Goal: Find specific page/section: Find specific page/section

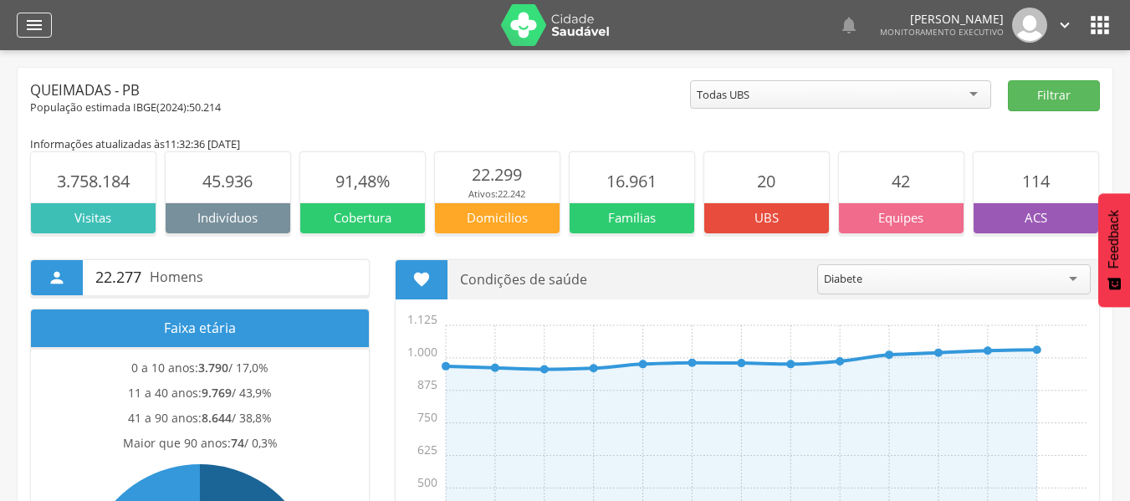
click at [46, 23] on div "" at bounding box center [34, 25] width 35 height 25
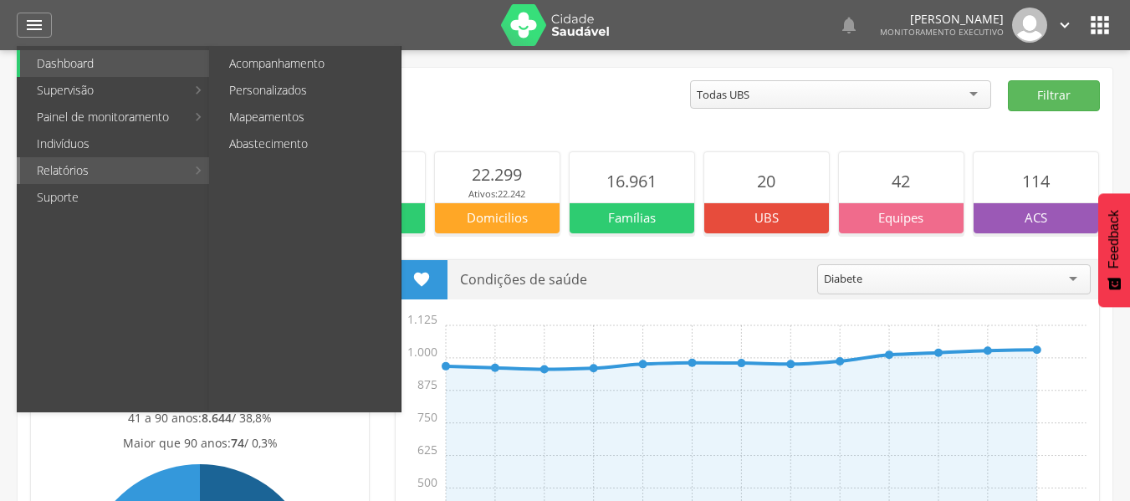
click at [67, 166] on link "Relatórios" at bounding box center [103, 170] width 166 height 27
click at [255, 143] on link "Abastecimento" at bounding box center [306, 143] width 188 height 27
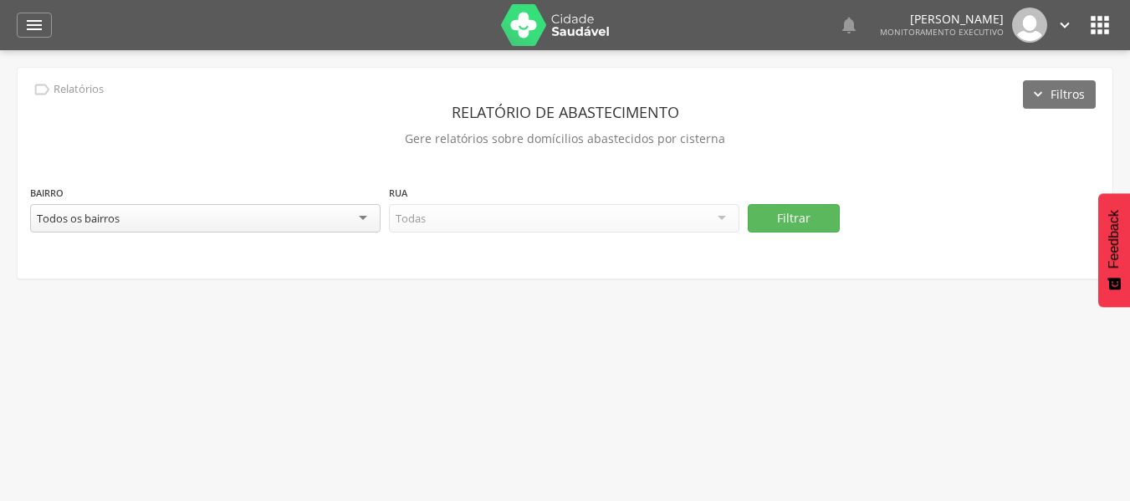
click at [360, 219] on div "Todos os bairros" at bounding box center [205, 218] width 350 height 28
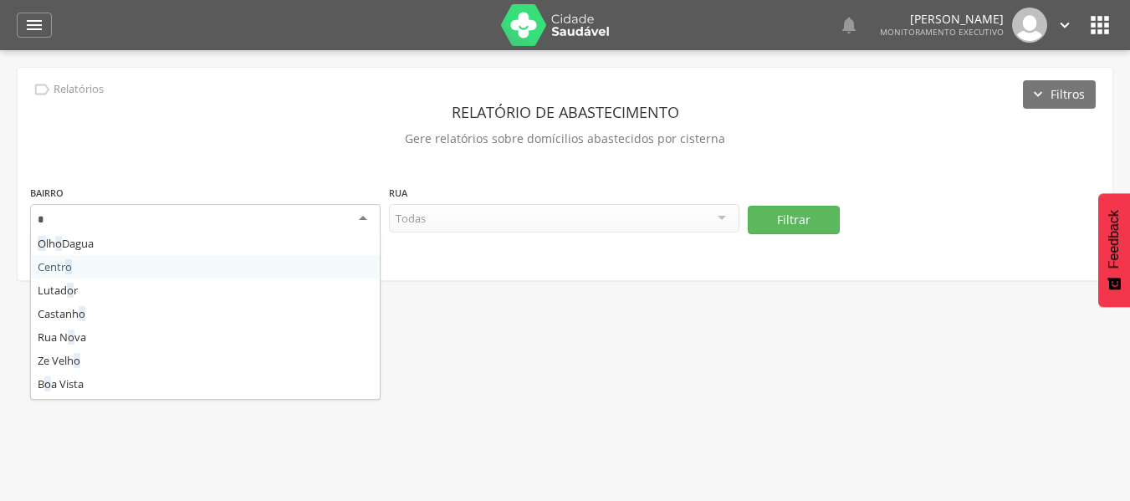
type input "**"
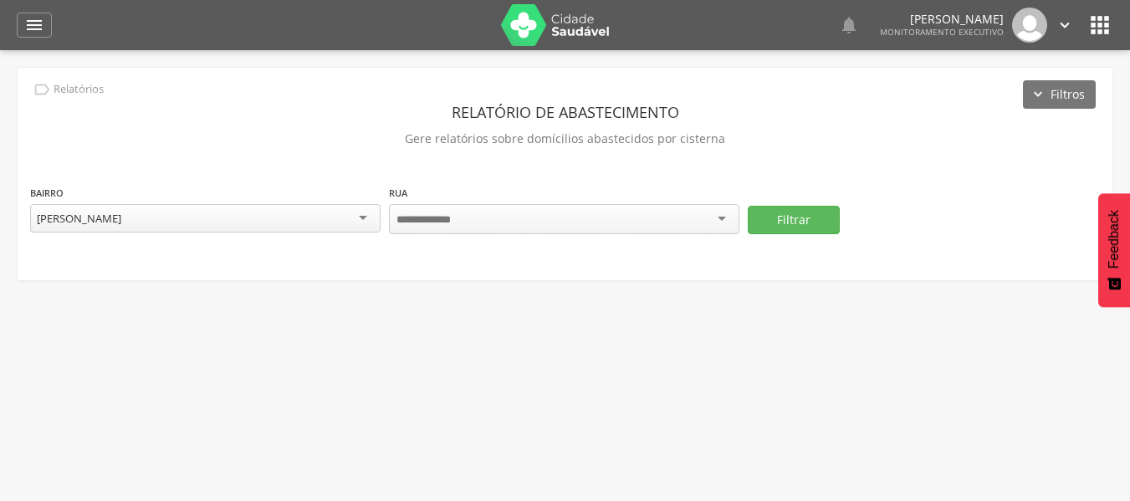
click at [728, 220] on div at bounding box center [564, 219] width 350 height 30
click at [662, 357] on div " Supervisão  Distritos  Ubs Coordenador: - Queimadas / PB Intervalo de Tempo…" at bounding box center [565, 300] width 1130 height 501
click at [717, 219] on div at bounding box center [564, 219] width 350 height 30
type input "**"
click at [33, 23] on icon "" at bounding box center [34, 25] width 20 height 20
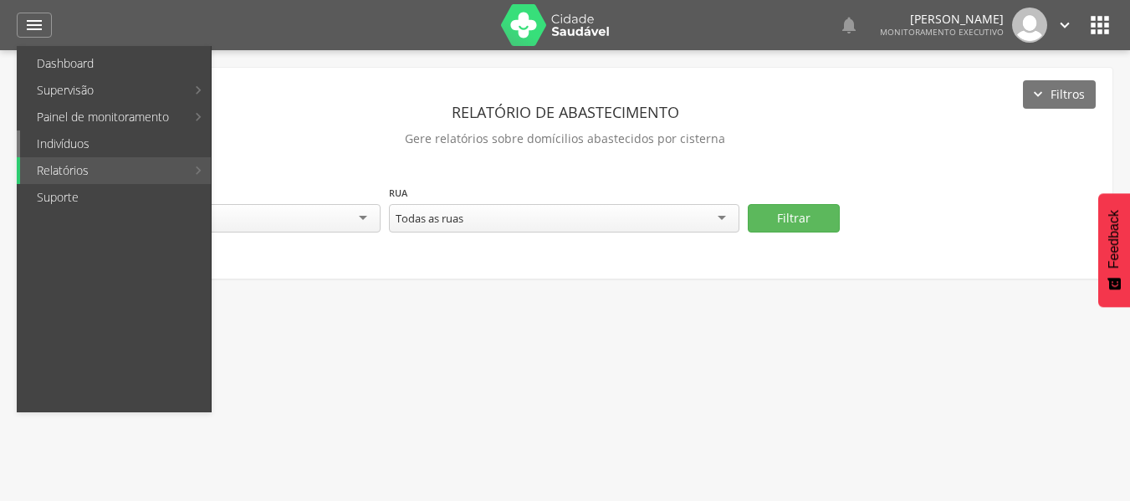
click at [49, 146] on link "Indivíduos" at bounding box center [115, 143] width 191 height 27
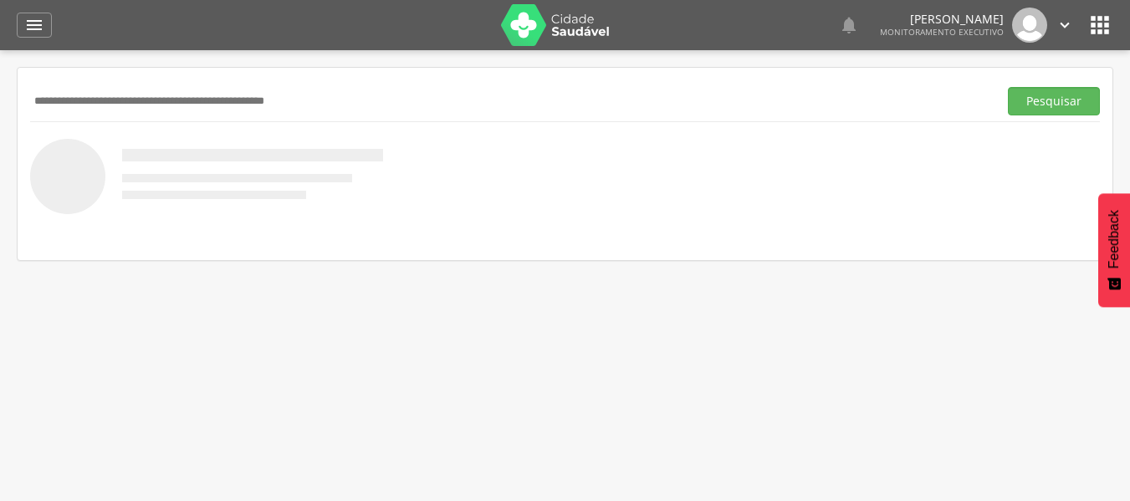
click at [82, 103] on input "text" at bounding box center [510, 101] width 961 height 28
type input "*******"
click at [1008, 87] on button "Pesquisar" at bounding box center [1054, 101] width 92 height 28
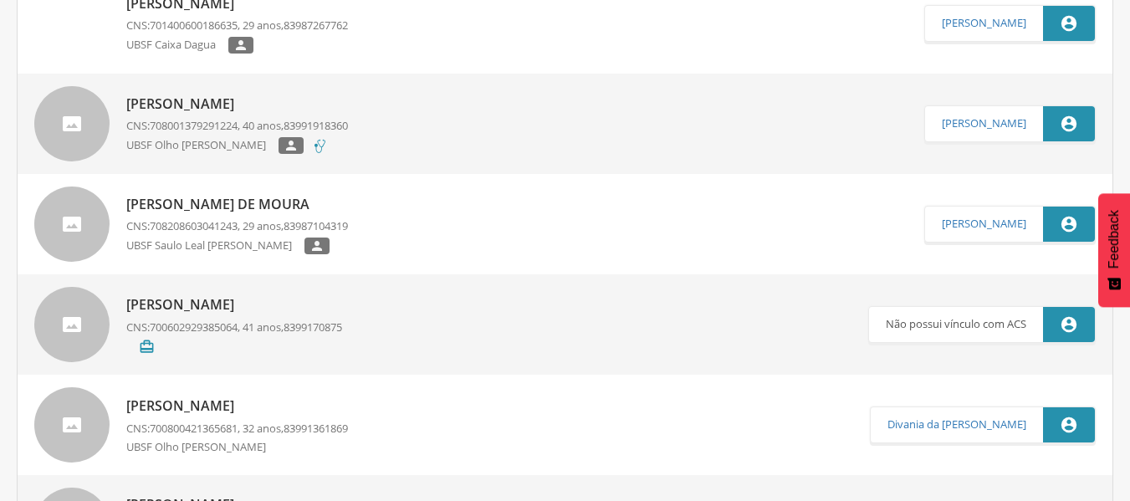
scroll to position [722, 0]
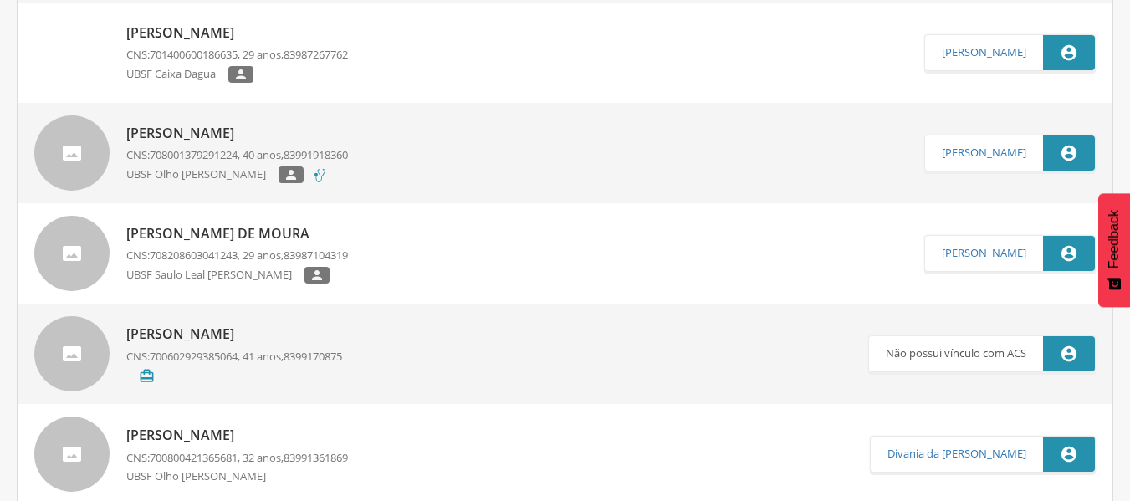
click at [212, 133] on p "[PERSON_NAME]" at bounding box center [237, 133] width 222 height 19
type input "**********"
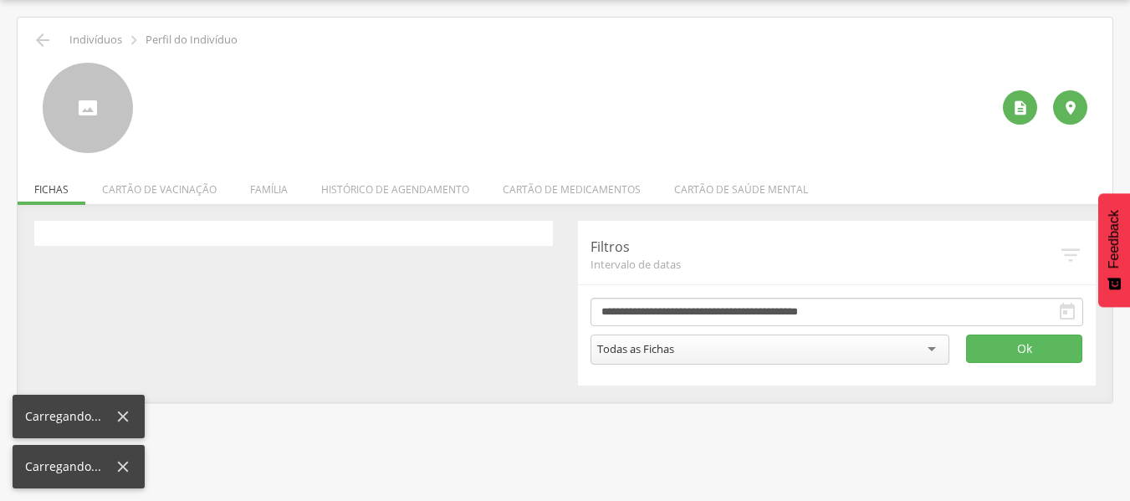
scroll to position [50, 0]
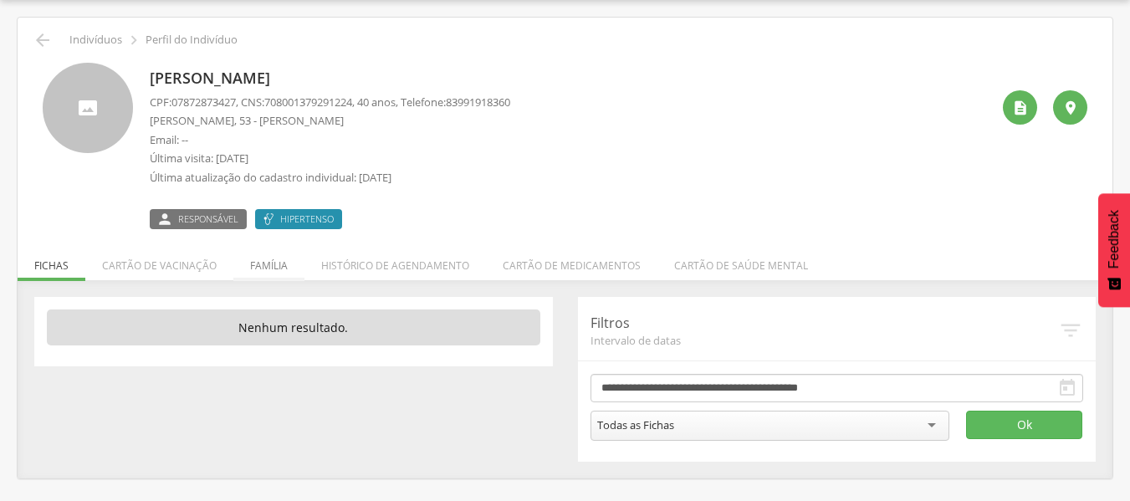
click at [261, 265] on li "Família" at bounding box center [268, 261] width 71 height 39
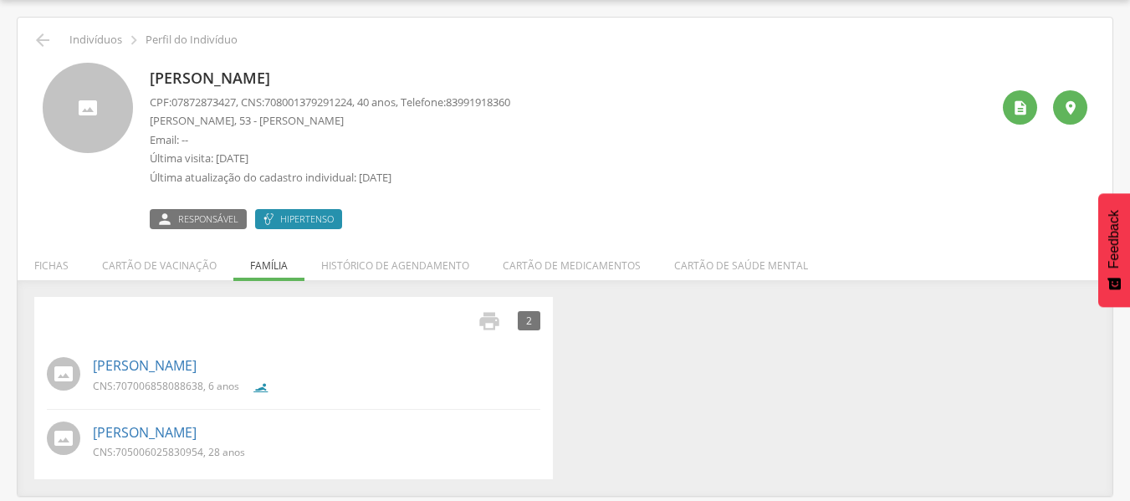
click at [58, 41] on div " Indivíduos  Perfil do Indivíduo" at bounding box center [565, 40] width 1070 height 20
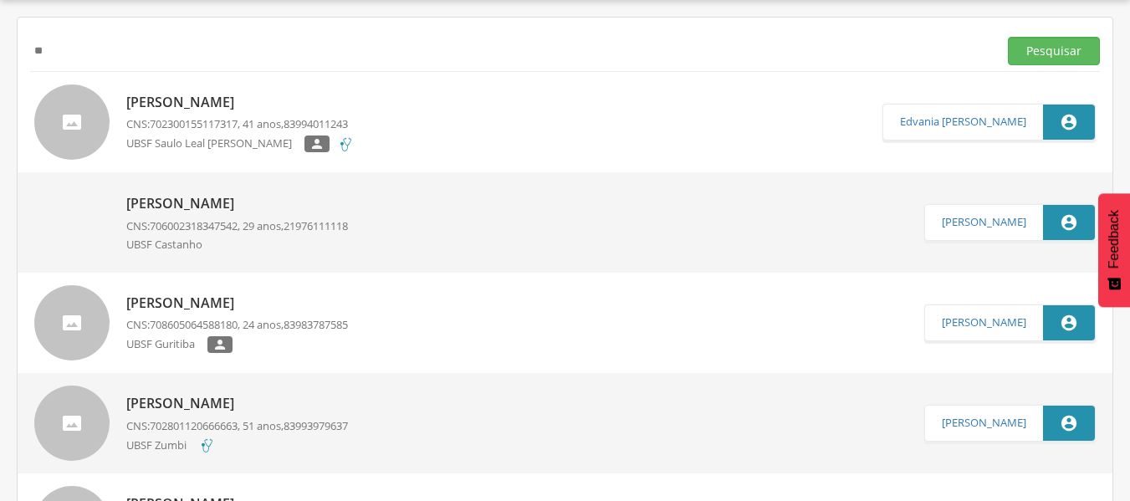
type input "*"
type input "**********"
click at [1008, 37] on button "Pesquisar" at bounding box center [1054, 51] width 92 height 28
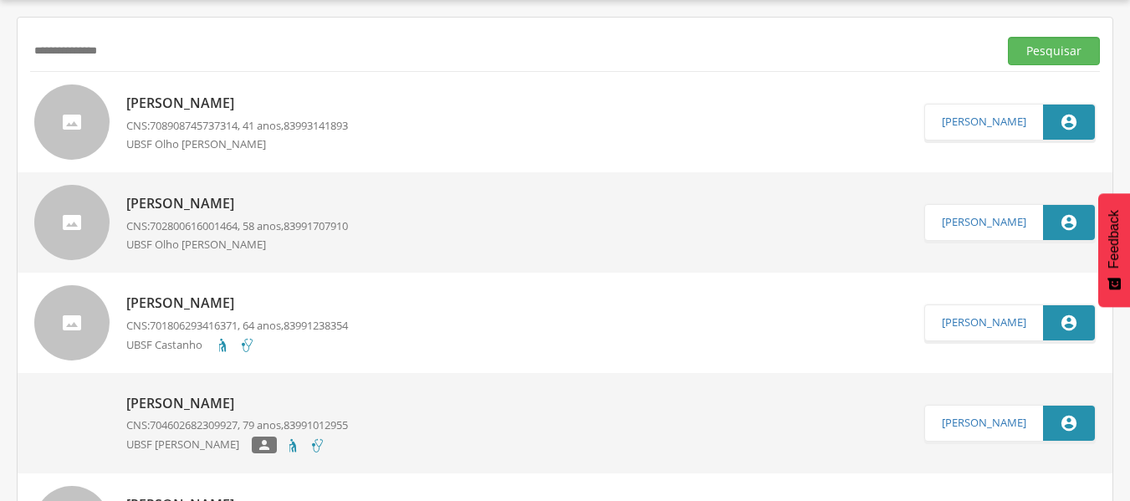
click at [229, 103] on p "[PERSON_NAME]" at bounding box center [237, 103] width 222 height 19
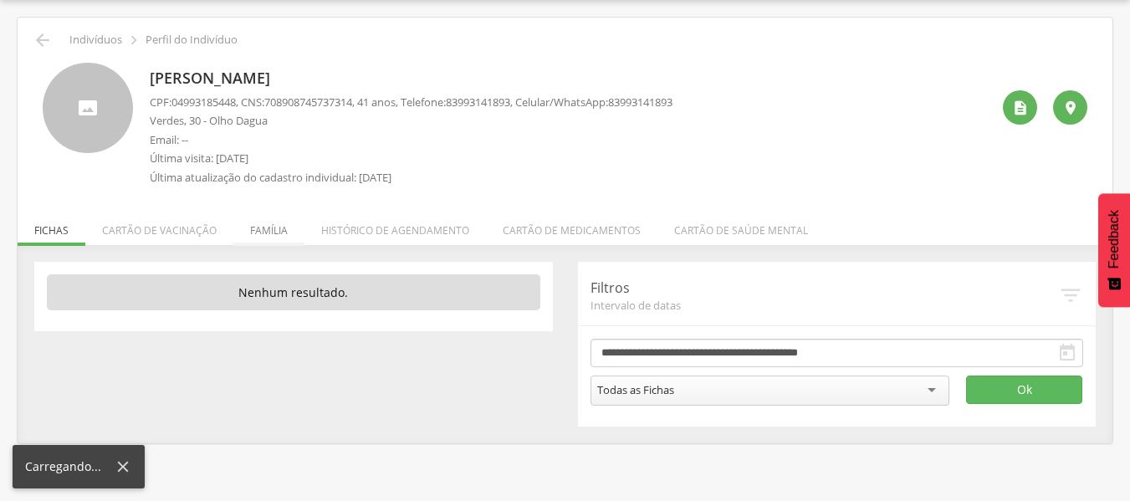
click at [280, 232] on li "Família" at bounding box center [268, 226] width 71 height 39
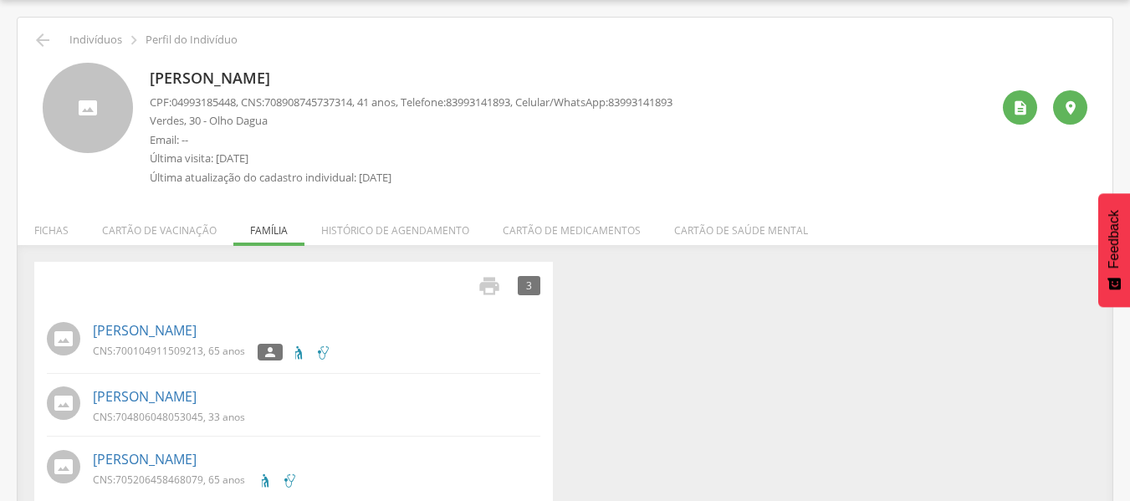
scroll to position [76, 0]
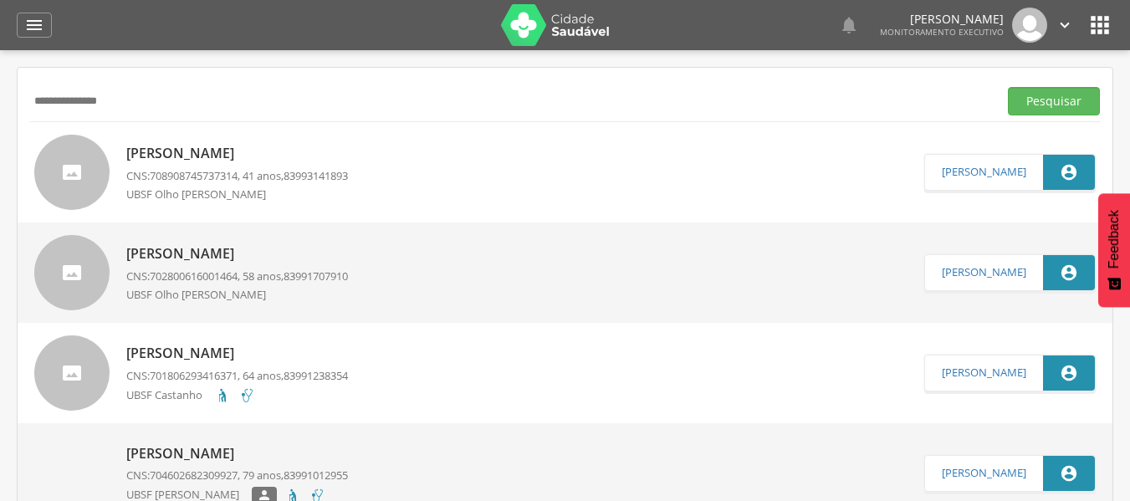
click at [167, 106] on input "**********" at bounding box center [510, 101] width 961 height 28
click at [188, 152] on p "[PERSON_NAME]" at bounding box center [237, 153] width 222 height 19
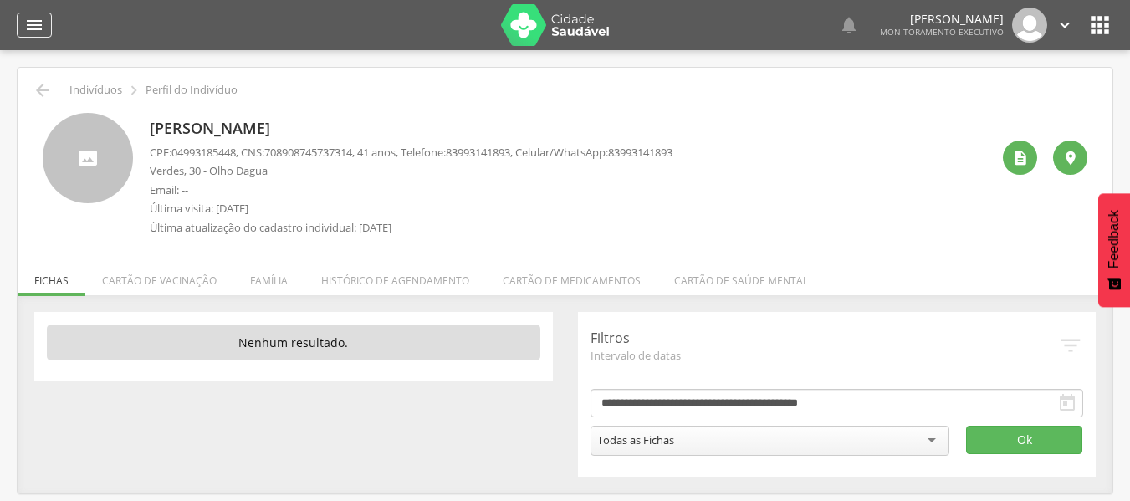
click at [28, 29] on icon "" at bounding box center [34, 25] width 20 height 20
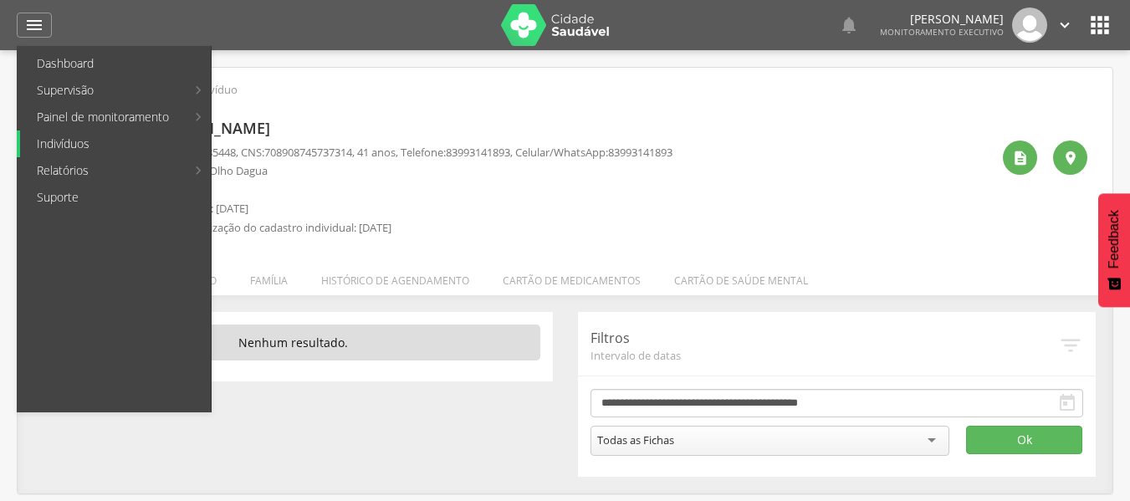
click at [79, 148] on link "Indivíduos" at bounding box center [115, 143] width 191 height 27
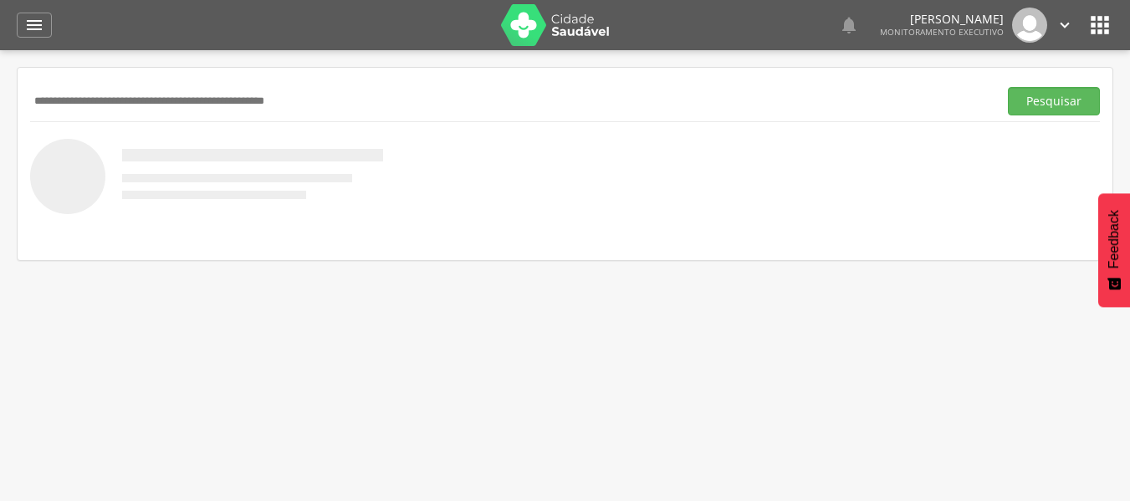
click at [110, 100] on input "text" at bounding box center [510, 101] width 961 height 28
